Goal: Transaction & Acquisition: Purchase product/service

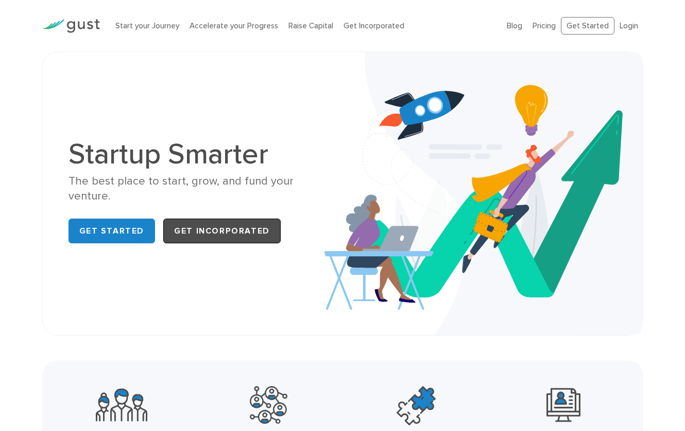
click at [250, 226] on link "Get Incorporated" at bounding box center [221, 230] width 117 height 25
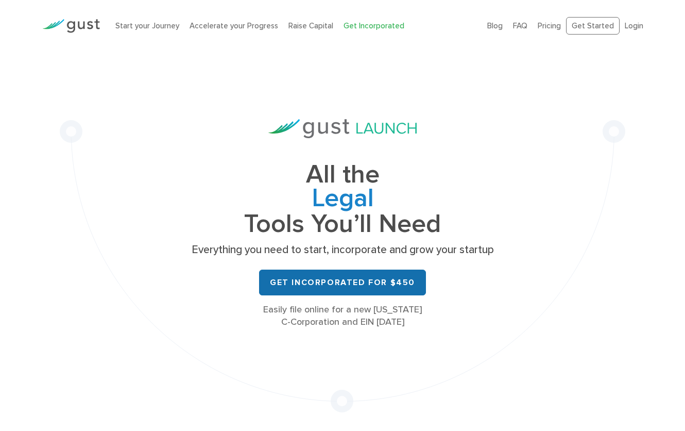
click at [396, 276] on link "Get Incorporated for $450" at bounding box center [342, 282] width 167 height 26
